Goal: Navigation & Orientation: Find specific page/section

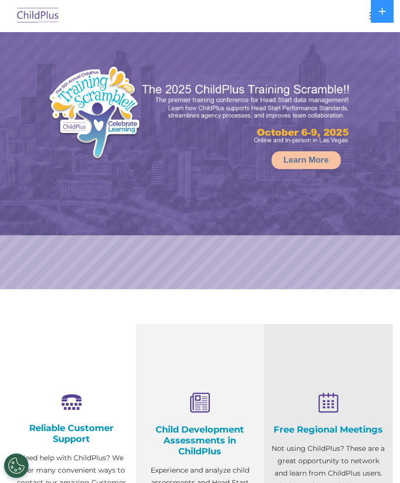
select select "MEDIUM"
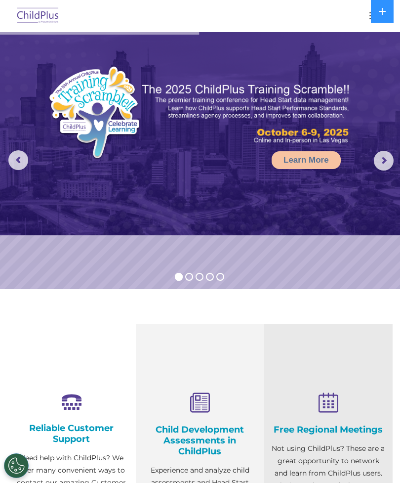
click at [41, 22] on img at bounding box center [38, 15] width 46 height 23
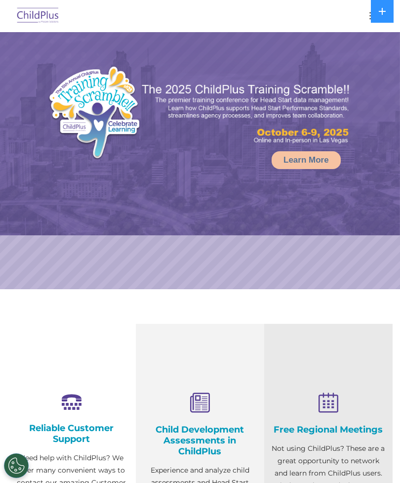
select select "MEDIUM"
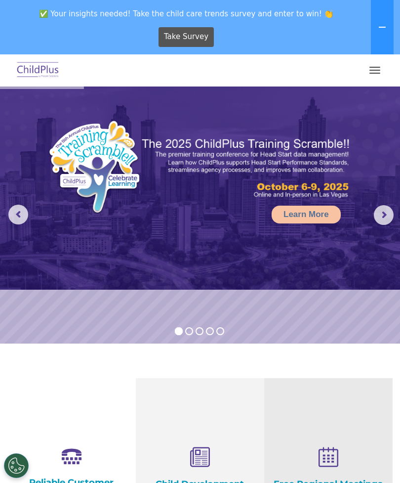
click at [36, 69] on img at bounding box center [38, 70] width 46 height 23
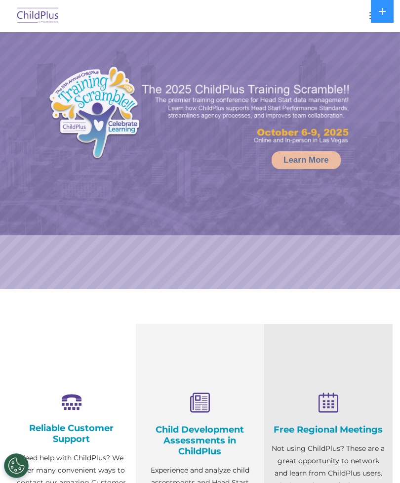
select select "MEDIUM"
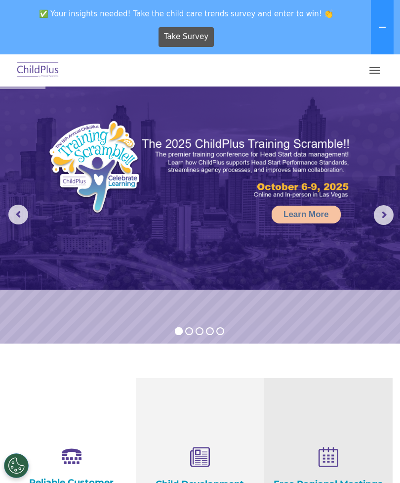
click at [372, 75] on button "button" at bounding box center [375, 70] width 21 height 16
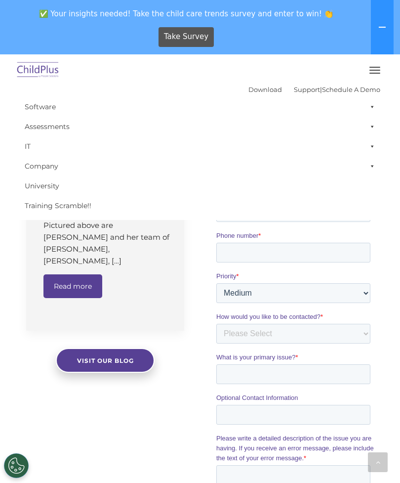
scroll to position [680, 0]
